Goal: Information Seeking & Learning: Understand process/instructions

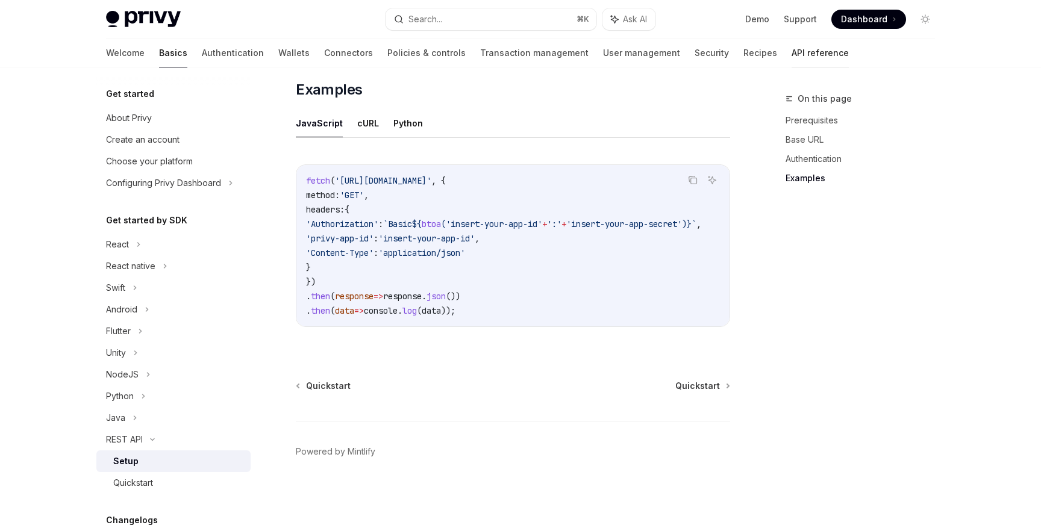
click at [792, 55] on link "API reference" at bounding box center [820, 53] width 57 height 29
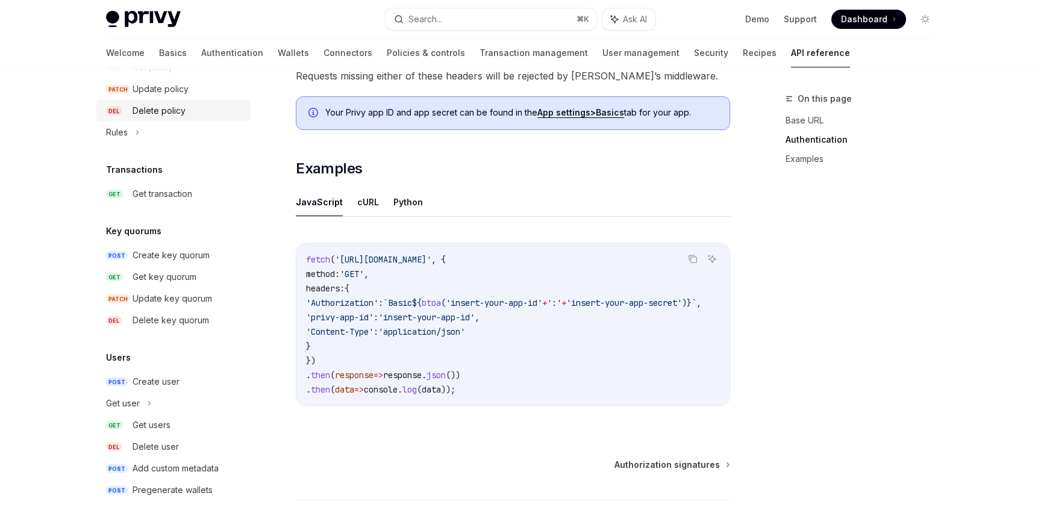
scroll to position [674, 0]
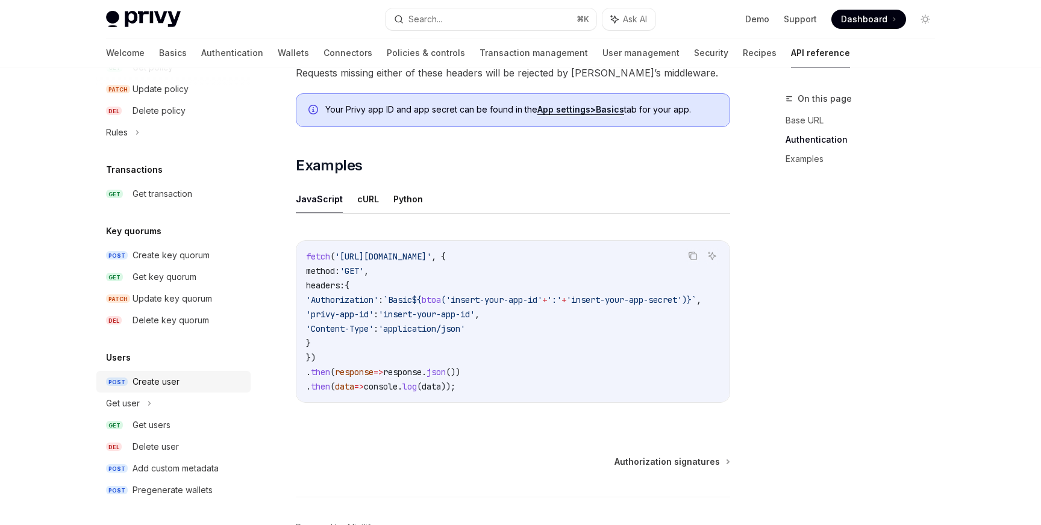
click at [157, 380] on div "Create user" at bounding box center [156, 382] width 47 height 14
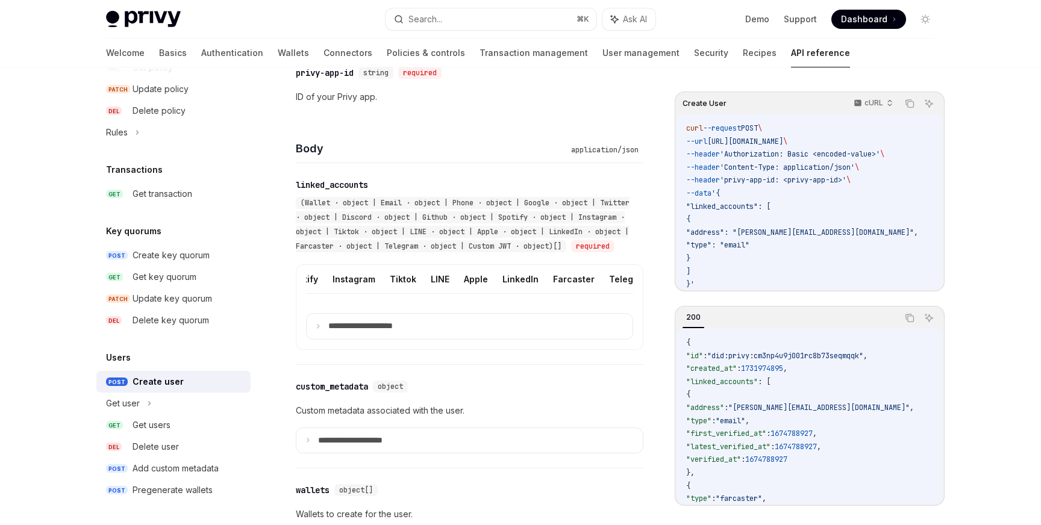
scroll to position [0, 381]
click at [601, 293] on button "Custom JWT" at bounding box center [628, 279] width 55 height 28
click at [610, 292] on button "Custom JWT" at bounding box center [628, 279] width 55 height 28
type textarea "*"
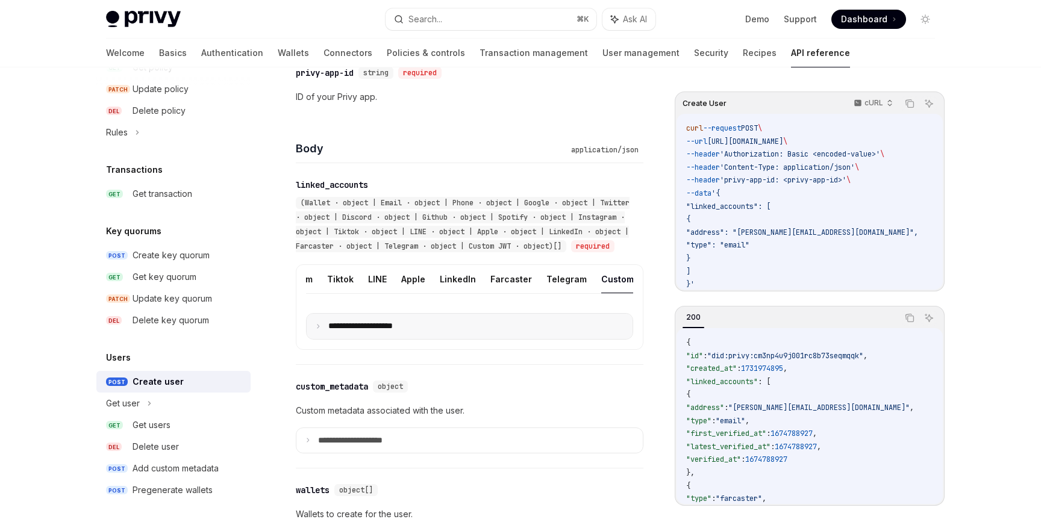
click at [381, 332] on p "**********" at bounding box center [370, 326] width 84 height 11
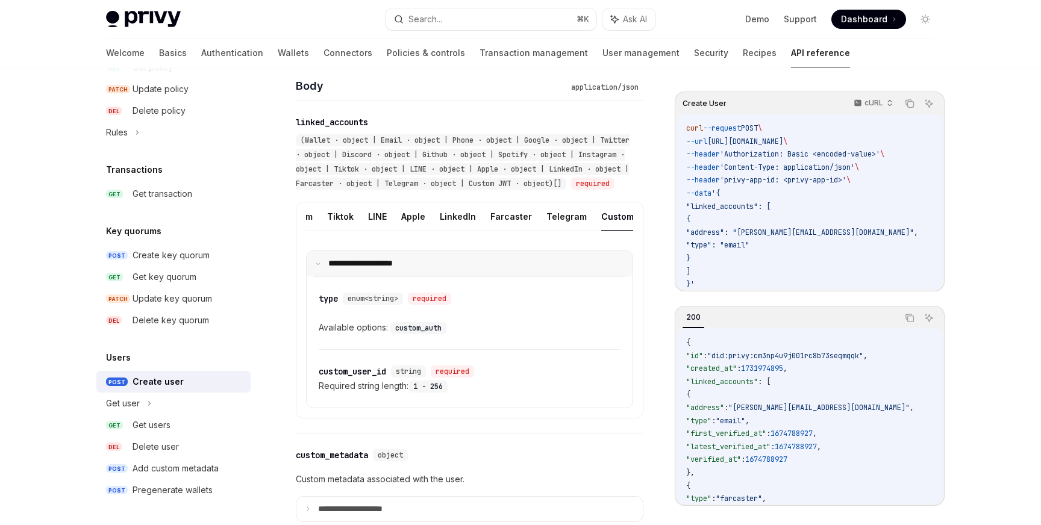
scroll to position [421, 0]
click at [416, 333] on code "custom_auth" at bounding box center [418, 327] width 56 height 12
click at [414, 375] on span "string" at bounding box center [408, 370] width 25 height 10
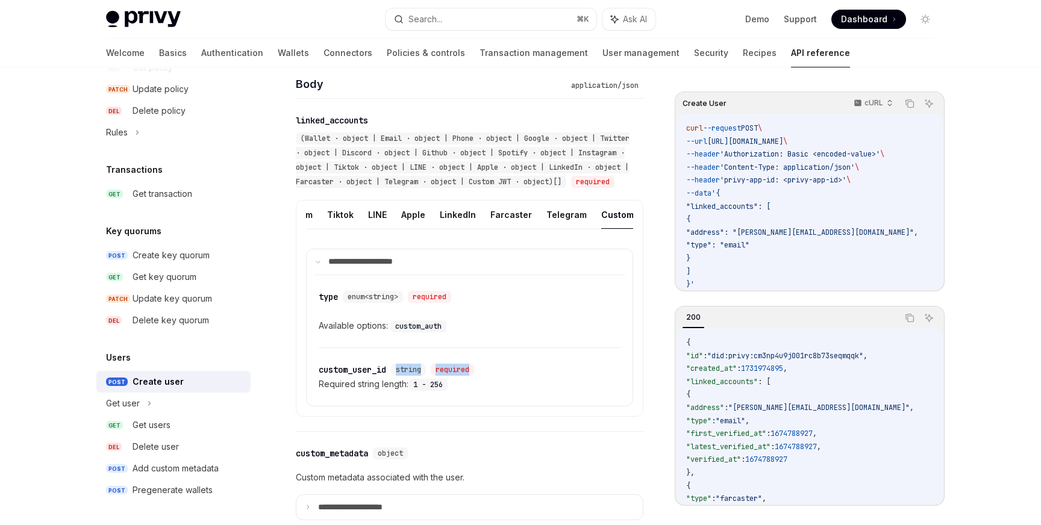
click at [422, 373] on div "​ custom_user_id string required Required string length: 1 - 256" at bounding box center [470, 377] width 302 height 58
click at [410, 375] on span "string" at bounding box center [408, 370] width 25 height 10
click at [378, 376] on div "custom_user_id" at bounding box center [352, 370] width 67 height 12
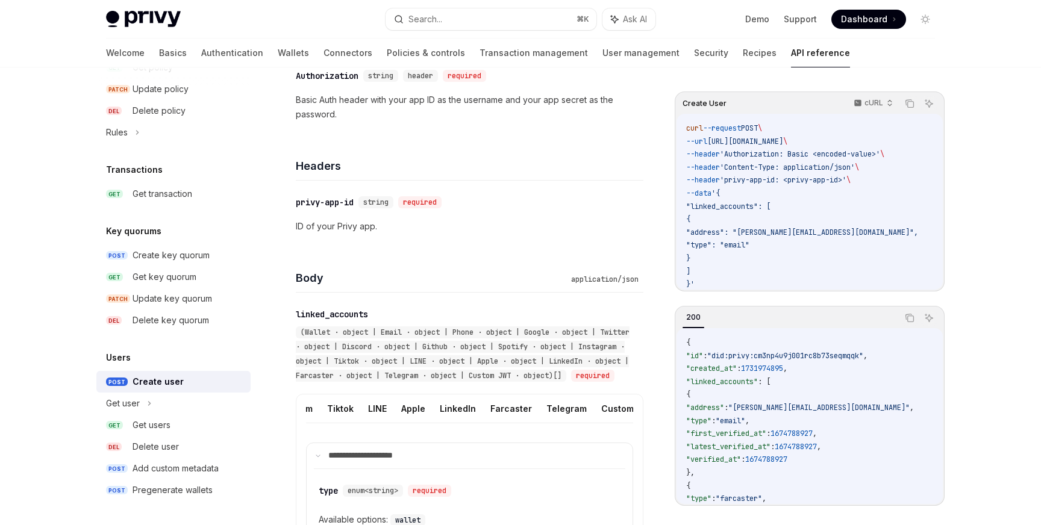
scroll to position [224, 0]
drag, startPoint x: 799, startPoint y: 180, endPoint x: 860, endPoint y: 178, distance: 60.9
click at [846, 178] on span "'privy-app-id: <privy-app-id>'" at bounding box center [783, 180] width 127 height 10
drag, startPoint x: 829, startPoint y: 154, endPoint x: 893, endPoint y: 154, distance: 64.5
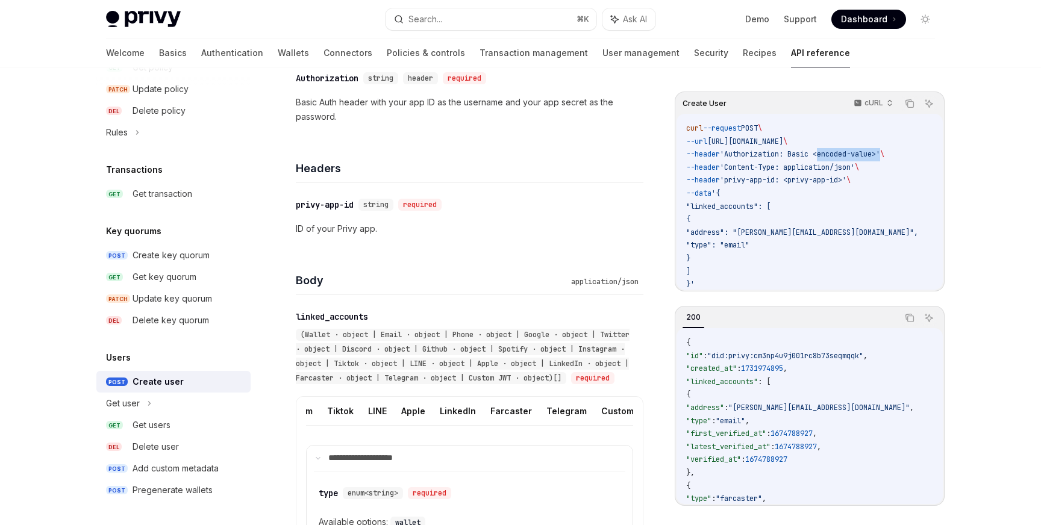
click at [880, 154] on span "'Authorization: Basic <encoded-value>'" at bounding box center [800, 154] width 160 height 10
drag, startPoint x: 695, startPoint y: 206, endPoint x: 704, endPoint y: 264, distance: 58.4
click at [704, 264] on code "curl --request POST \ --url [URL][DOMAIN_NAME] \ --header 'Authorization: Basic…" at bounding box center [816, 204] width 261 height 169
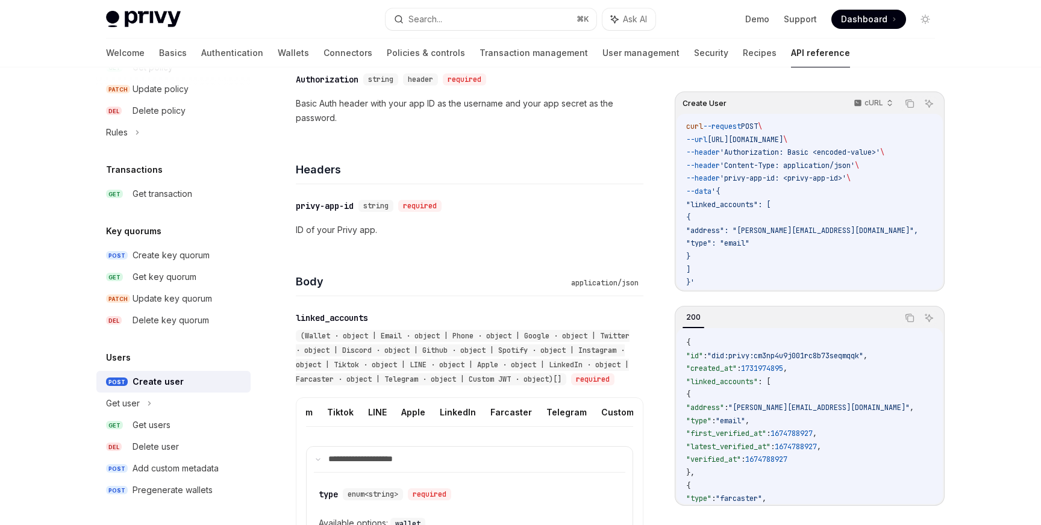
click at [690, 219] on span "{" at bounding box center [688, 218] width 4 height 10
drag, startPoint x: 695, startPoint y: 205, endPoint x: 702, endPoint y: 264, distance: 60.1
click at [702, 264] on code "curl --request POST \ --url [URL][DOMAIN_NAME] \ --header 'Authorization: Basic…" at bounding box center [816, 204] width 261 height 169
copy code ""linked_accounts": [ { "address": "[PERSON_NAME][EMAIL_ADDRESS][DOMAIN_NAME]", …"
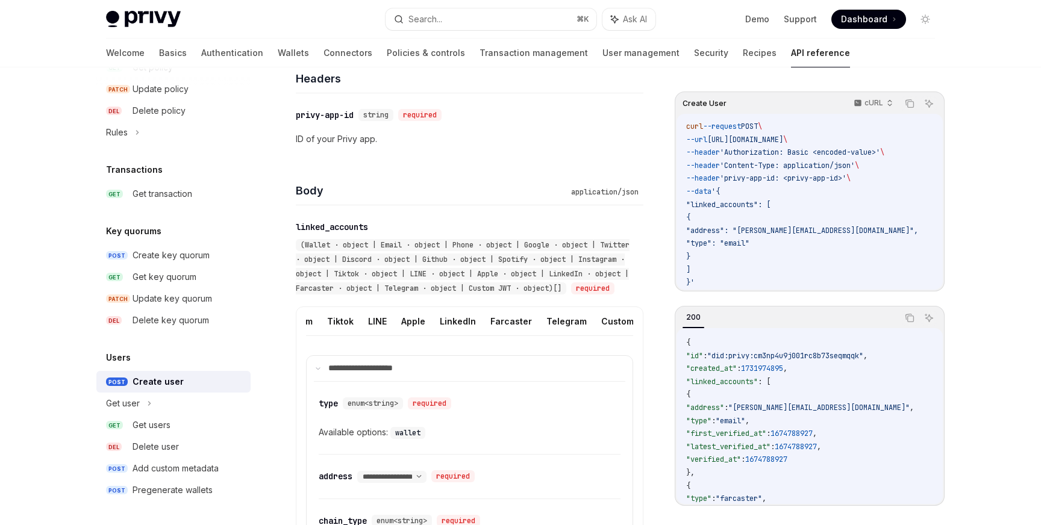
scroll to position [364, 0]
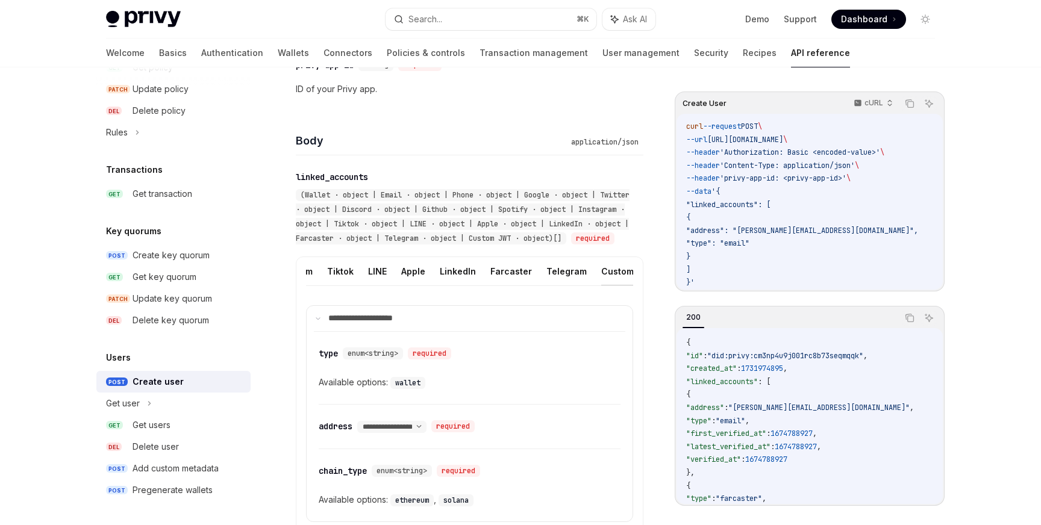
click at [601, 286] on button "Custom JWT" at bounding box center [628, 271] width 55 height 28
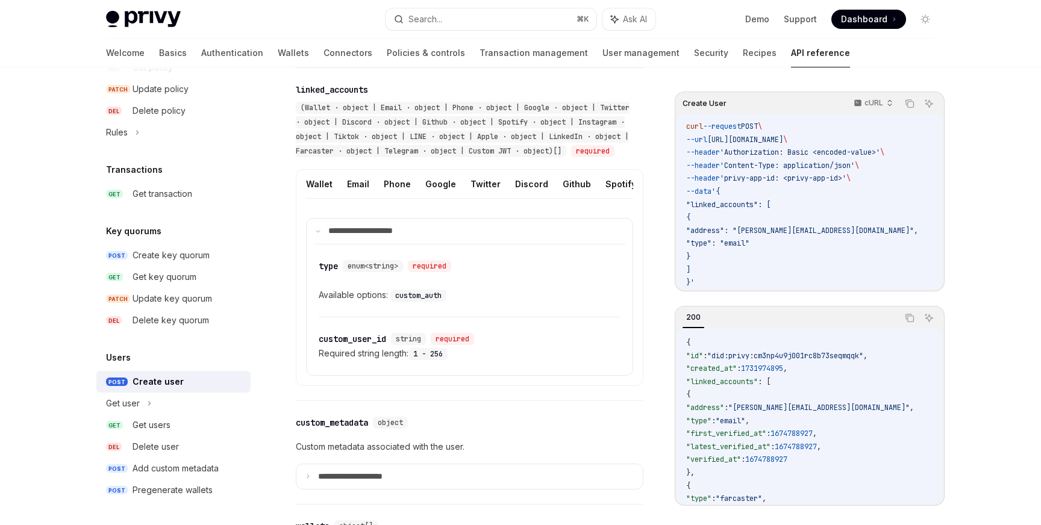
scroll to position [454, 0]
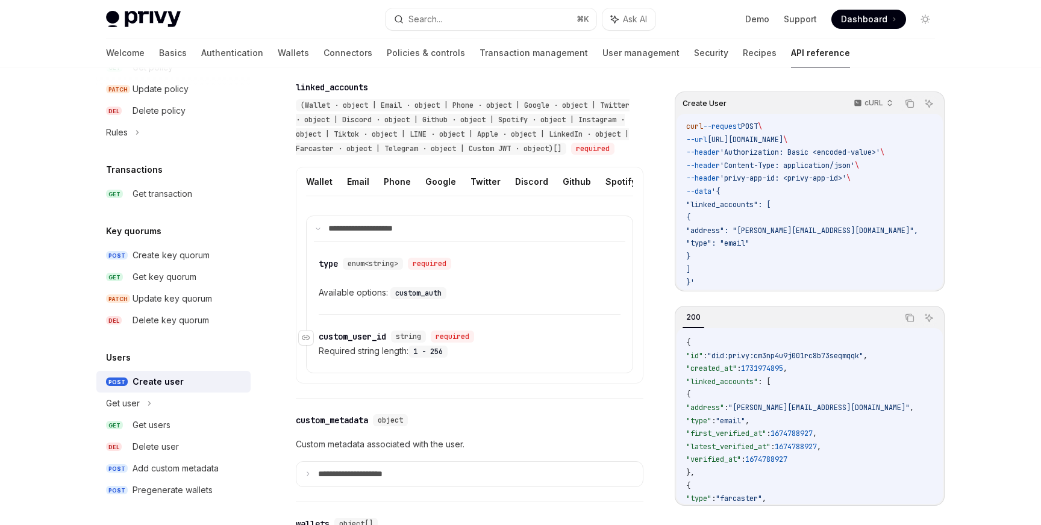
click at [331, 343] on div "custom_user_id" at bounding box center [352, 337] width 67 height 12
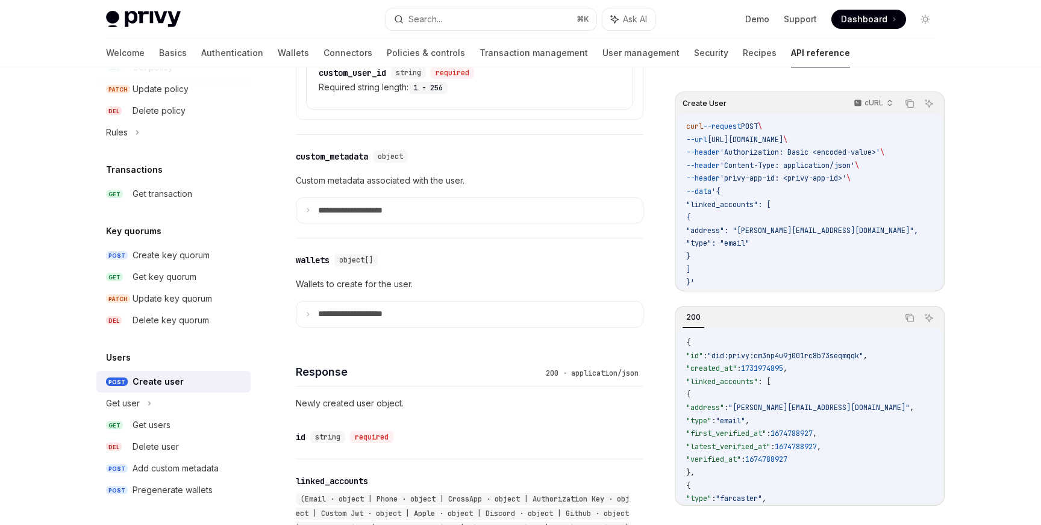
scroll to position [718, 0]
click at [452, 188] on p "Custom metadata associated with the user." at bounding box center [470, 181] width 348 height 14
click at [471, 188] on p "Custom metadata associated with the user." at bounding box center [470, 181] width 348 height 14
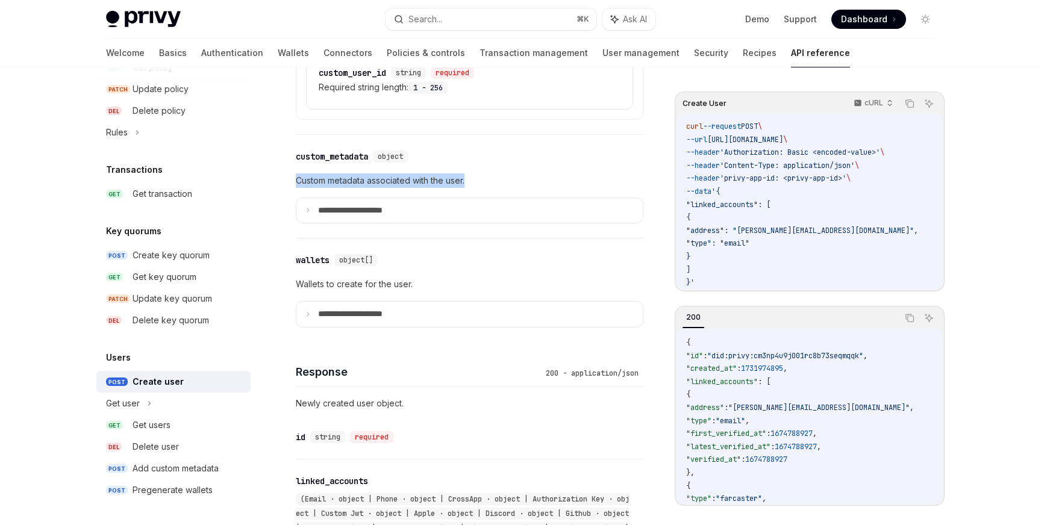
drag, startPoint x: 480, startPoint y: 192, endPoint x: 294, endPoint y: 192, distance: 185.6
click at [294, 192] on div "Users Create user OpenAI Open in ChatGPT Create a new user with linked accounts…" at bounding box center [356, 358] width 578 height 1968
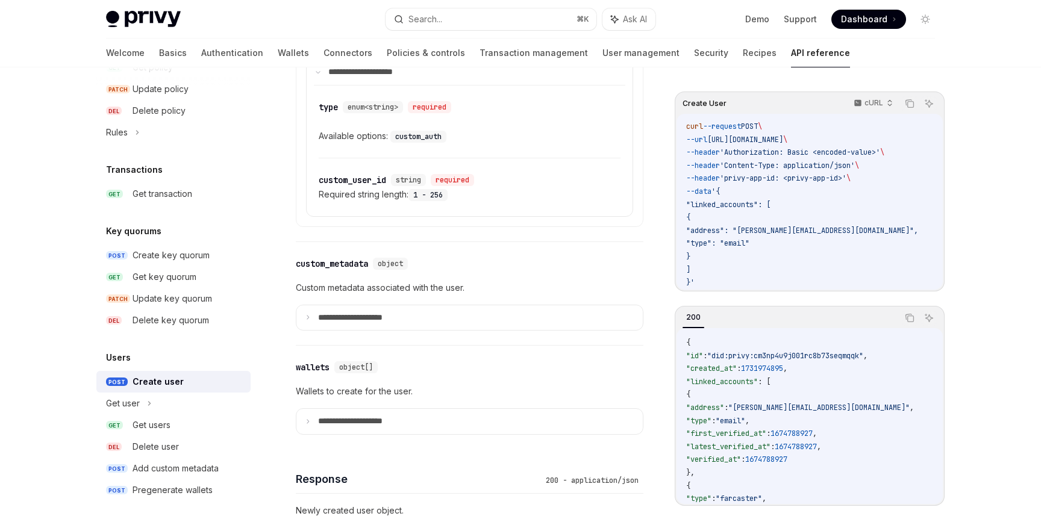
scroll to position [594, 0]
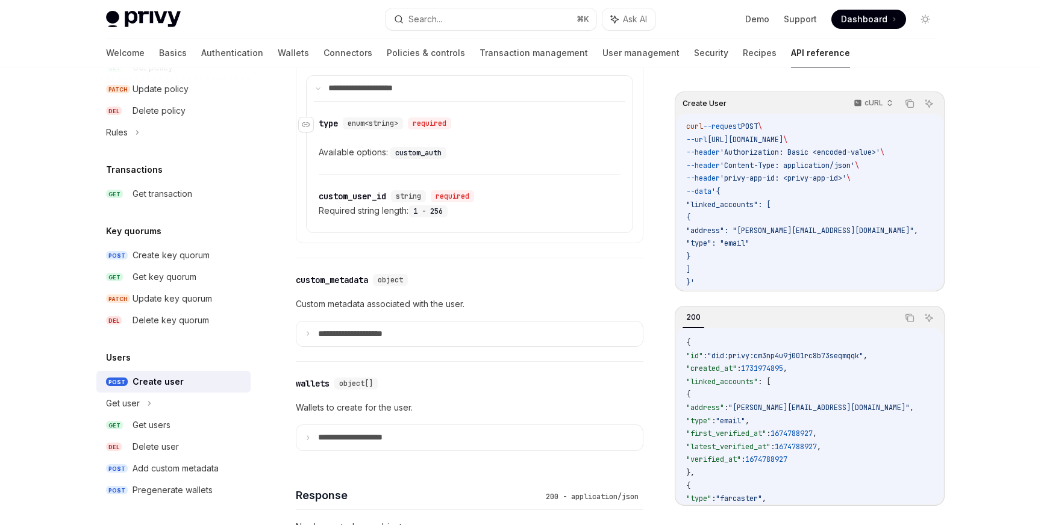
click at [327, 130] on div "type" at bounding box center [328, 123] width 19 height 12
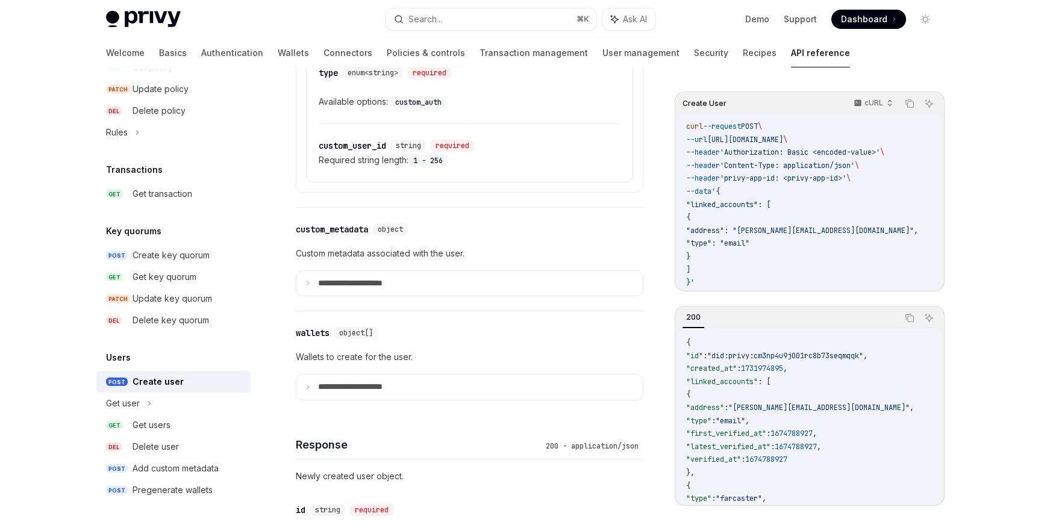
click at [425, 108] on code "custom_auth" at bounding box center [418, 102] width 56 height 12
copy code "custom_auth"
click at [355, 152] on div "custom_user_id" at bounding box center [352, 146] width 67 height 12
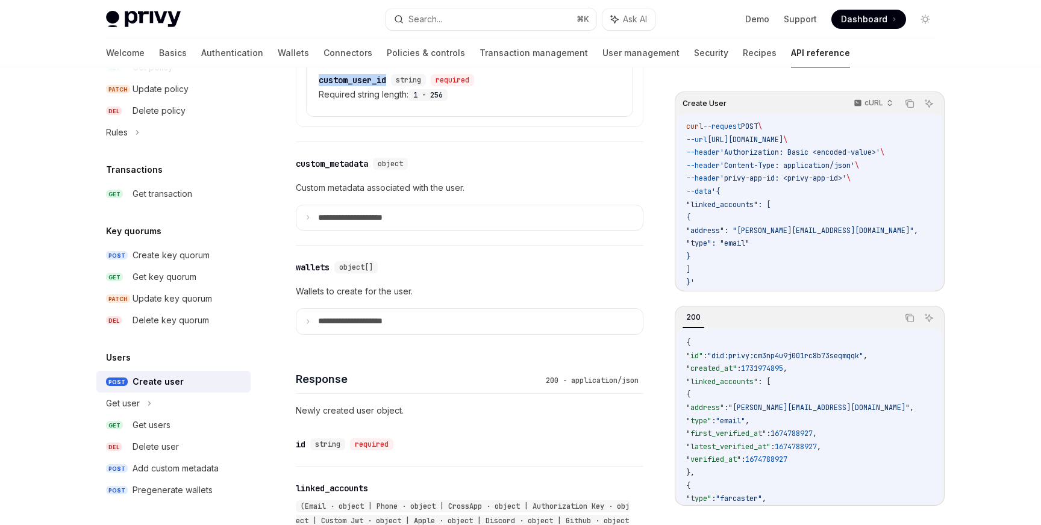
scroll to position [698, 0]
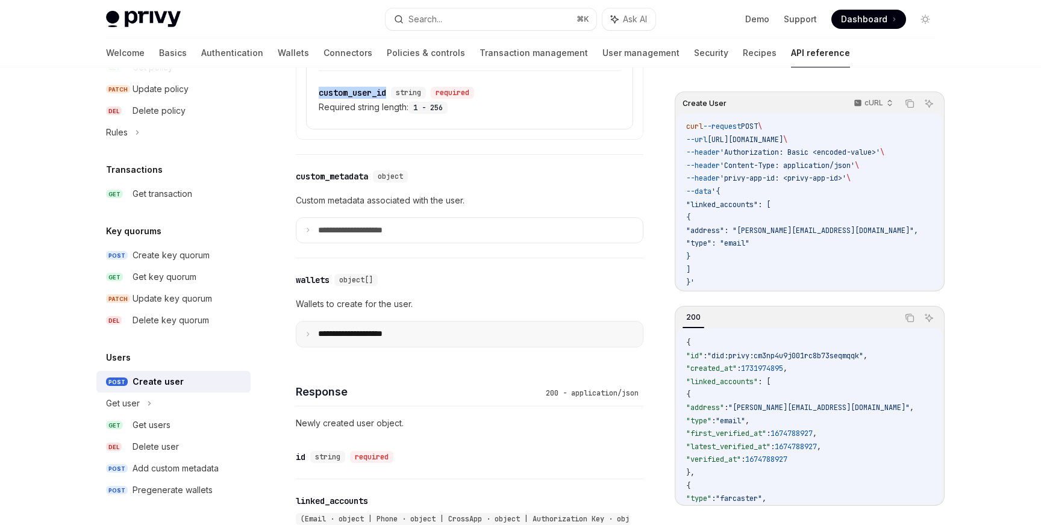
click at [361, 340] on p "**********" at bounding box center [360, 334] width 84 height 11
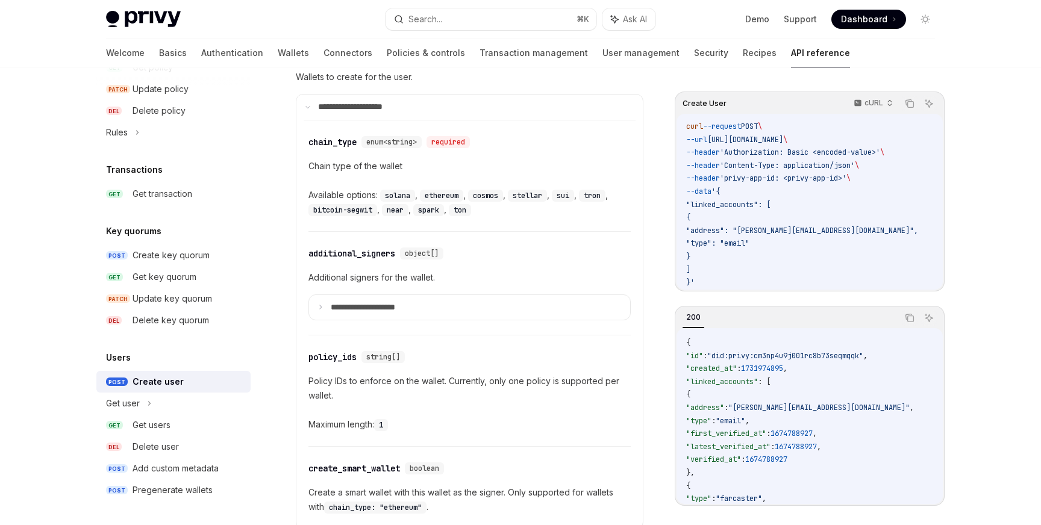
scroll to position [924, 0]
